Goal: Find specific page/section: Find specific page/section

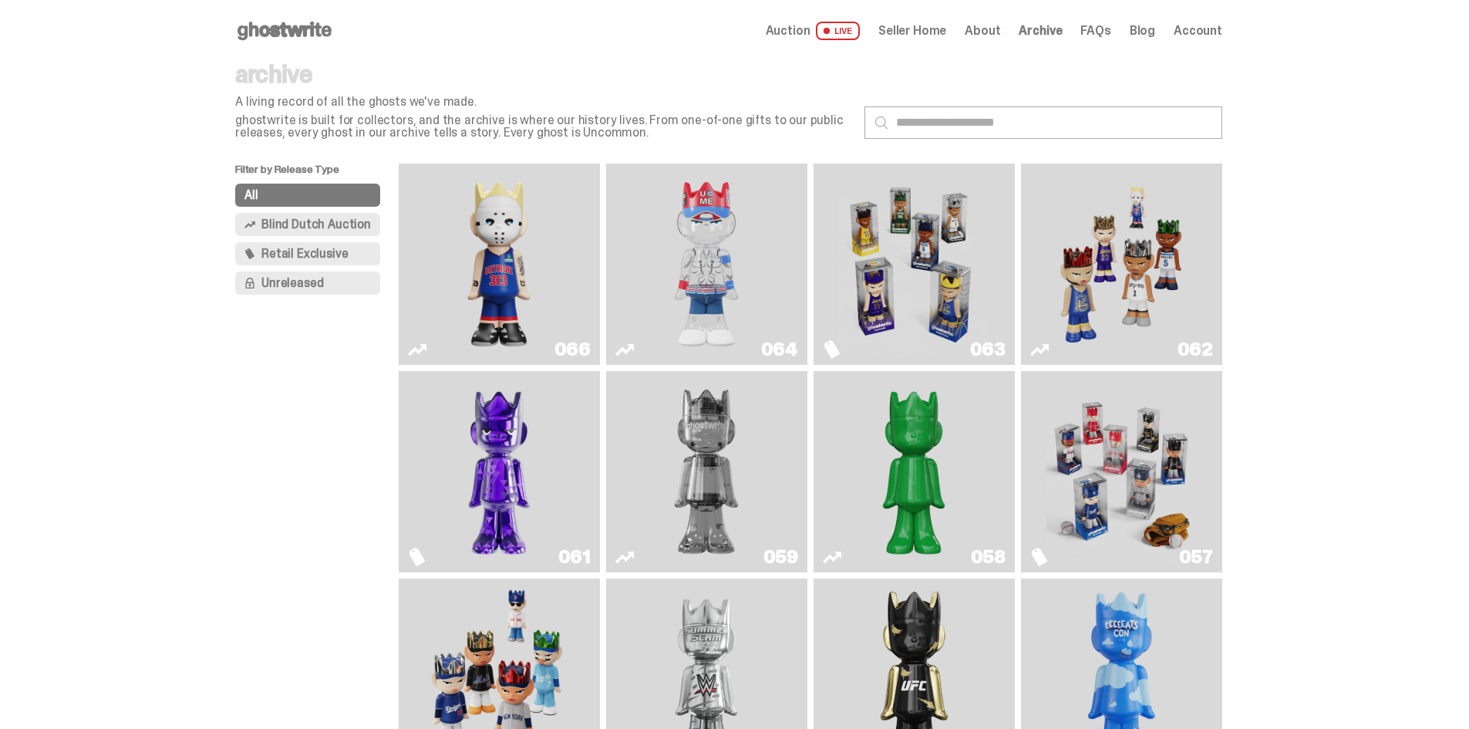
click at [287, 38] on icon at bounding box center [284, 31] width 99 height 25
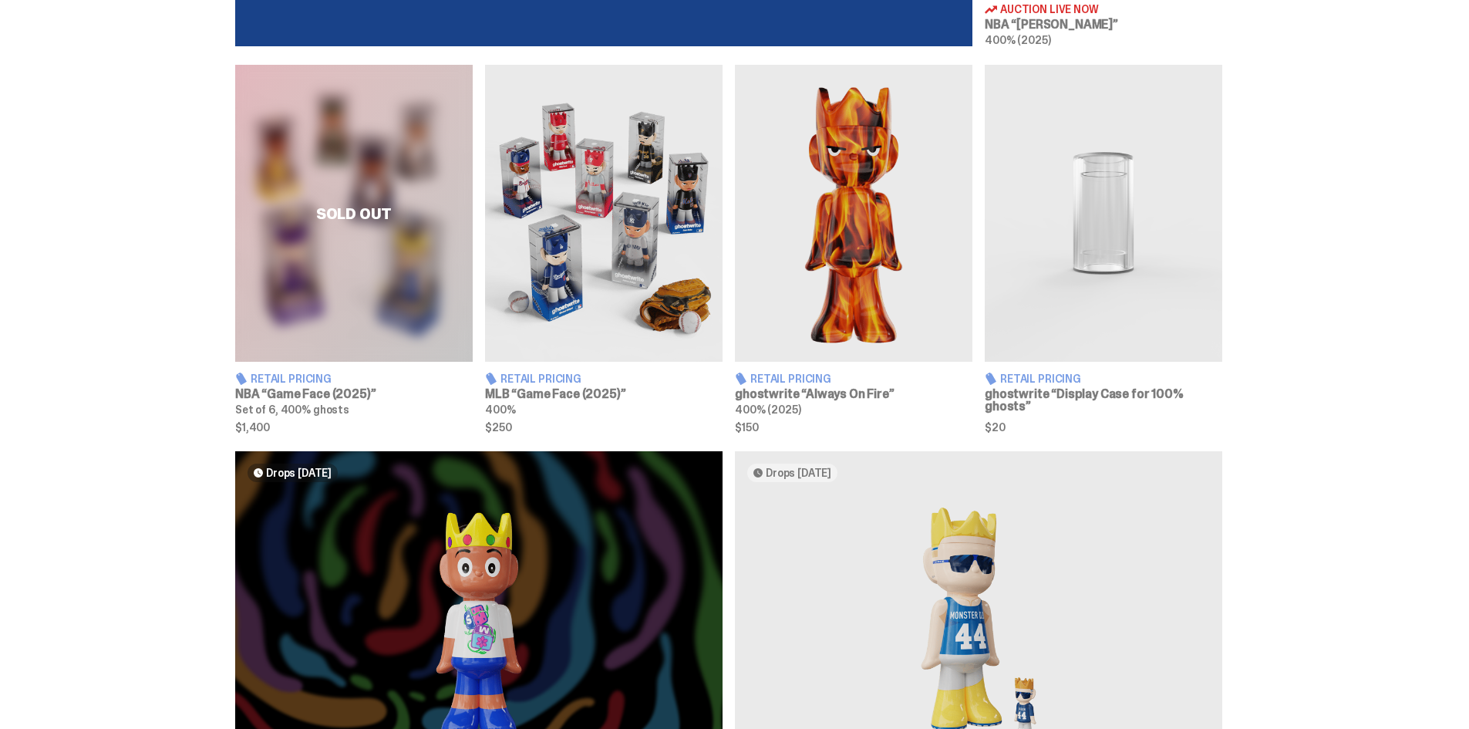
scroll to position [1079, 0]
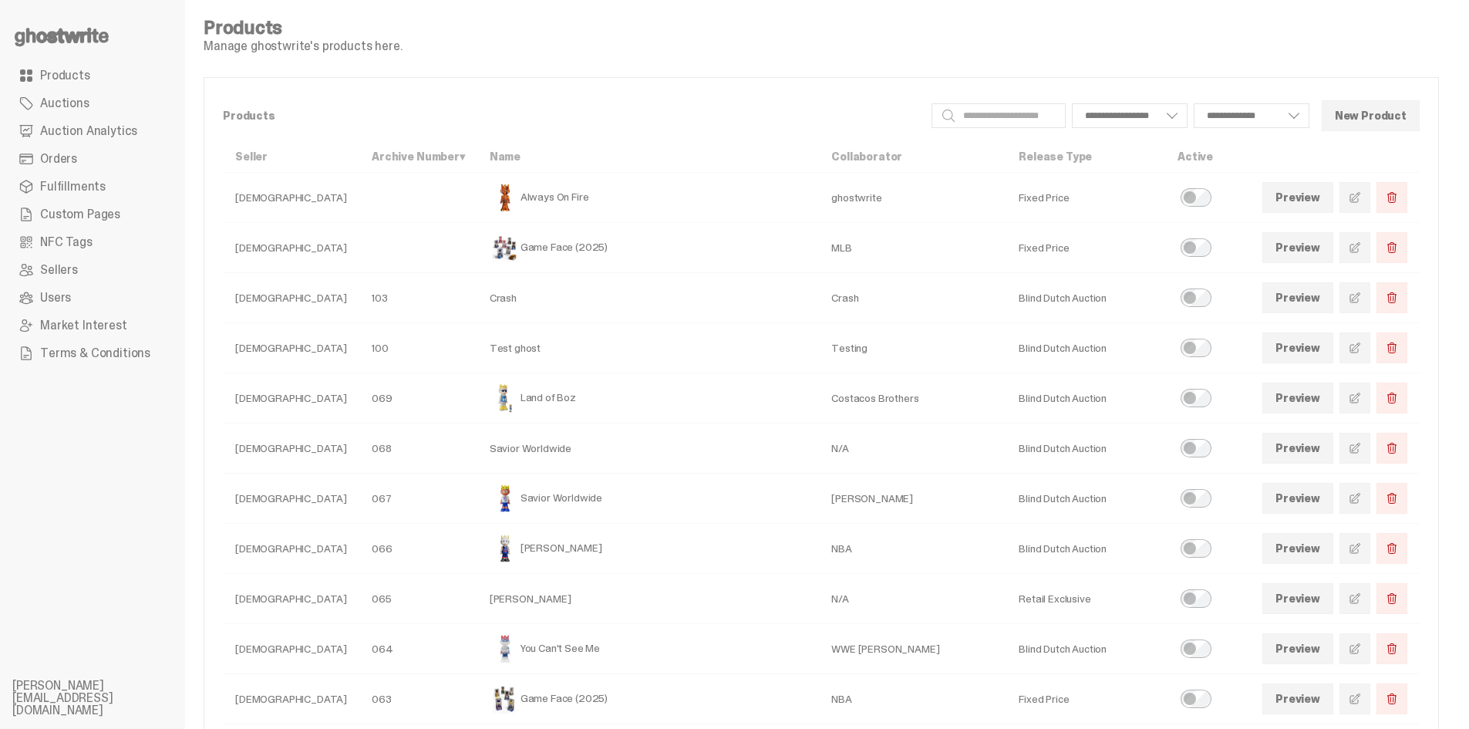
click at [71, 106] on span "Auctions" at bounding box center [64, 103] width 49 height 12
